Goal: Find specific page/section: Find specific page/section

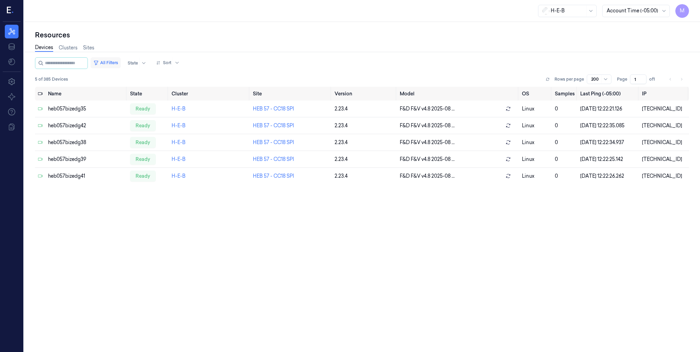
click at [114, 62] on button "All Filters" at bounding box center [106, 62] width 30 height 11
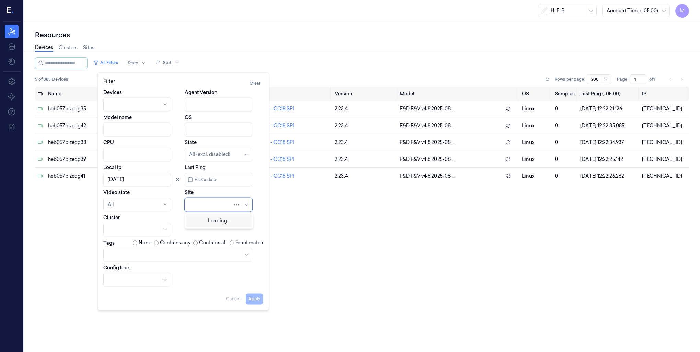
click at [210, 208] on div at bounding box center [210, 205] width 43 height 10
type input "696"
click at [211, 222] on div "HEB 696 - [PERSON_NAME]" at bounding box center [219, 223] width 60 height 14
drag, startPoint x: 260, startPoint y: 301, endPoint x: 213, endPoint y: 228, distance: 87.0
click at [213, 228] on div "Filter Clear Devices Agent Version Model name OS CPU State All (excl. disabled)…" at bounding box center [183, 191] width 160 height 226
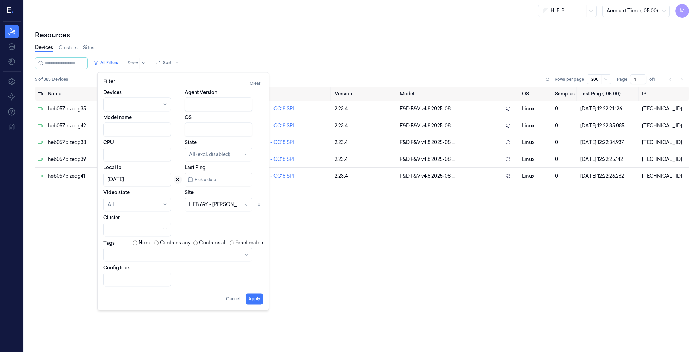
click at [176, 180] on icon at bounding box center [177, 179] width 5 height 5
click at [256, 300] on button "Apply" at bounding box center [254, 298] width 17 height 11
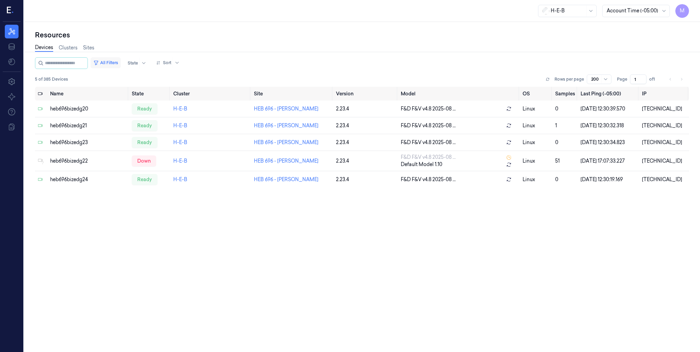
click at [115, 60] on button "All Filters" at bounding box center [106, 62] width 30 height 11
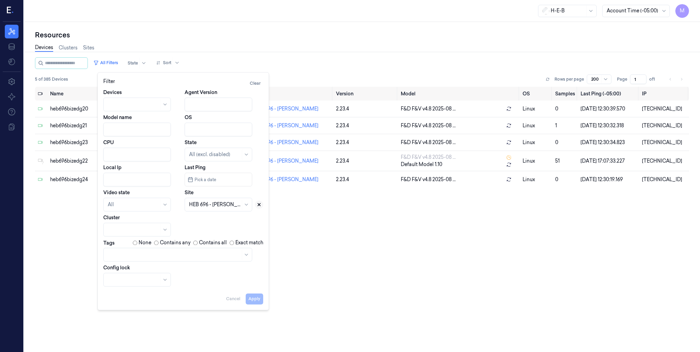
click at [258, 205] on icon at bounding box center [259, 204] width 2 height 2
click at [207, 204] on div at bounding box center [210, 204] width 43 height 7
type input "746"
click at [234, 226] on div "HEB 746 - [GEOGRAPHIC_DATA] 03" at bounding box center [219, 227] width 60 height 22
click at [252, 301] on button "Apply" at bounding box center [254, 298] width 17 height 11
